Goal: Find specific page/section: Find specific page/section

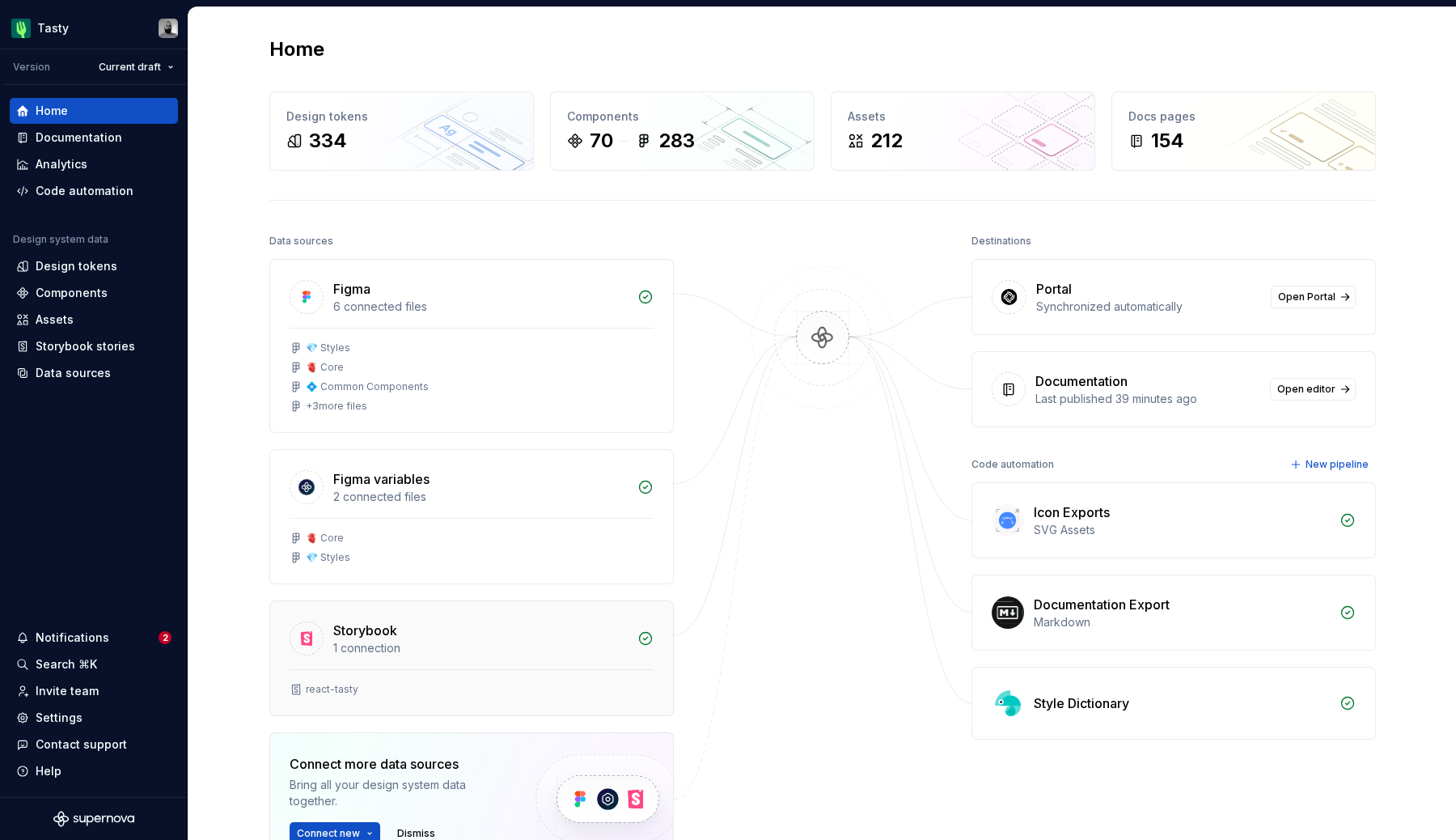
click at [406, 646] on div "1 connection" at bounding box center [480, 648] width 294 height 16
click at [63, 132] on div "Documentation" at bounding box center [79, 137] width 87 height 16
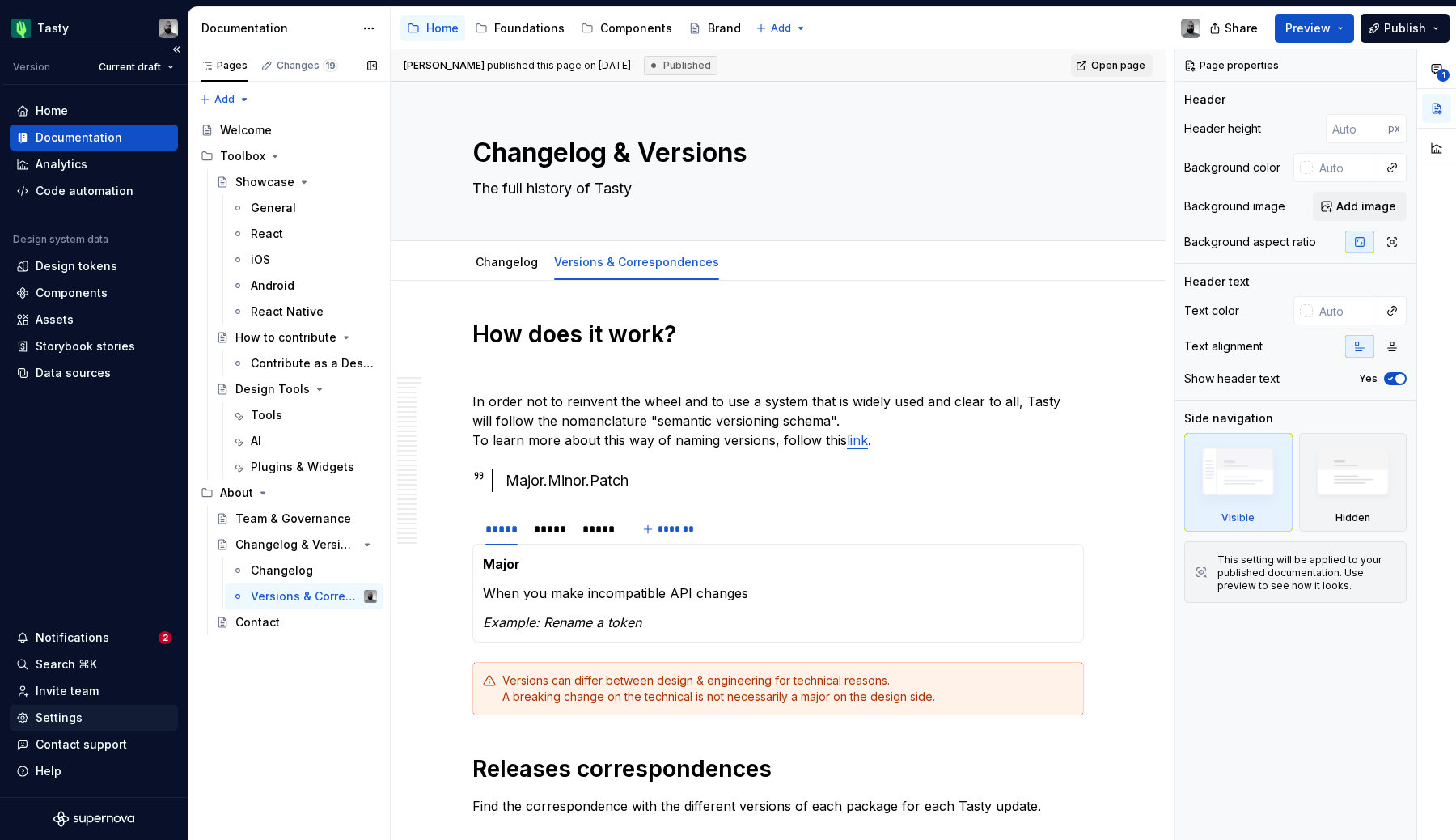
type textarea "*"
click at [97, 714] on div "Settings" at bounding box center [94, 717] width 155 height 16
